Goal: Information Seeking & Learning: Learn about a topic

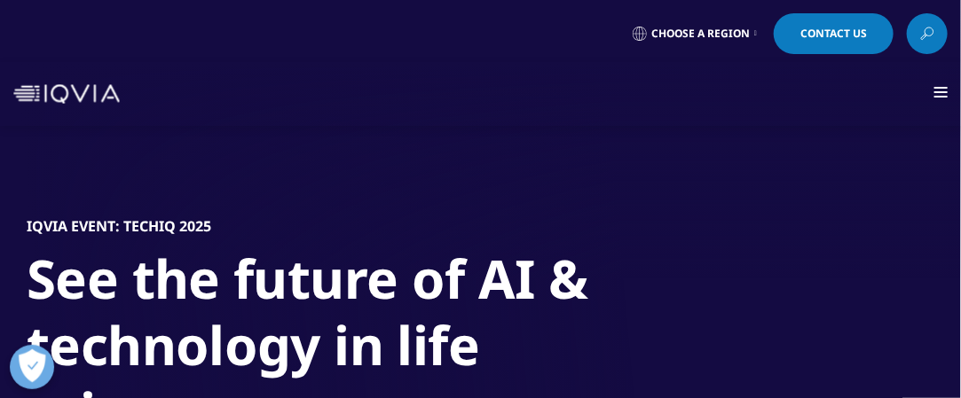
click at [939, 90] on div at bounding box center [940, 93] width 13 height 13
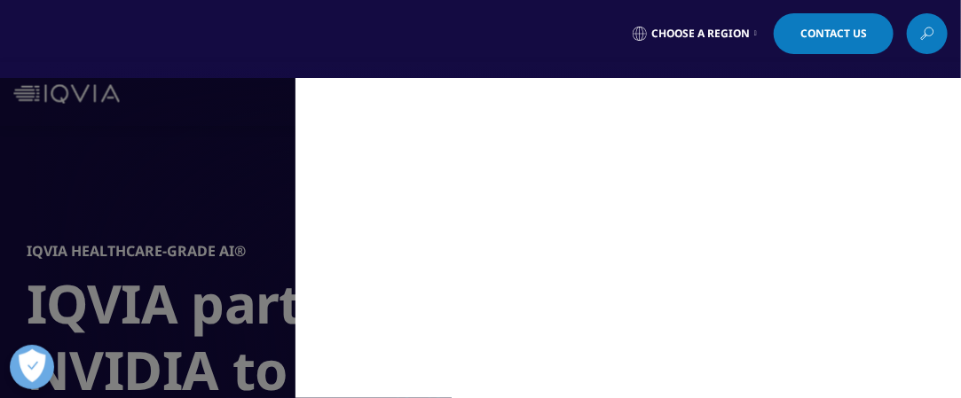
click at [183, 67] on div "Solutions quick find a capability Clear Search Loading SOLUTIONS Research & Dev…" at bounding box center [480, 94] width 961 height 64
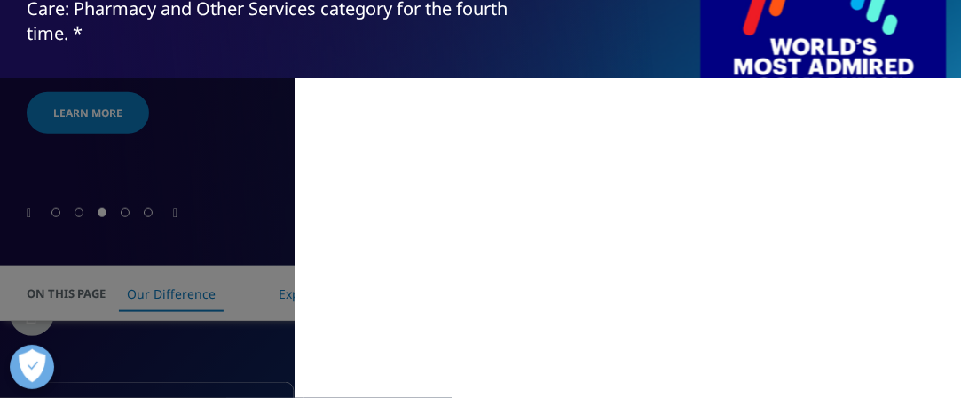
click at [125, 262] on div "MAIN / Solutions Solutions / SOLUTIONS Research & Development Real World Eviden…" at bounding box center [480, 238] width 961 height 320
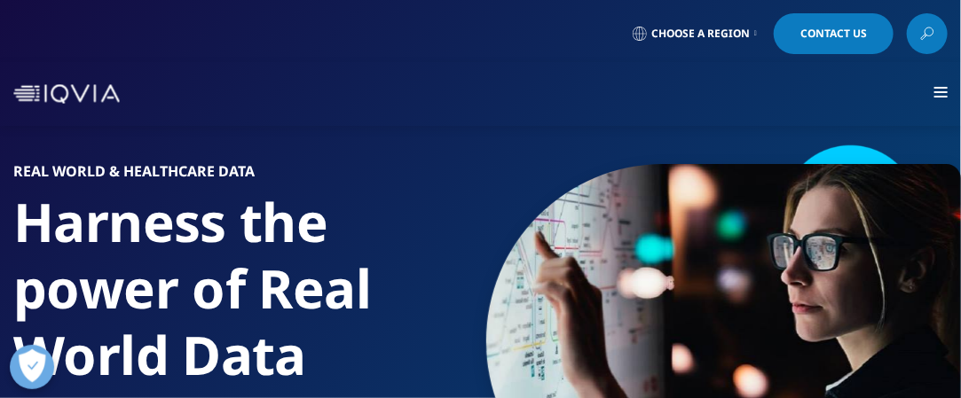
click at [941, 93] on div at bounding box center [940, 93] width 13 height 13
